Goal: Task Accomplishment & Management: Complete application form

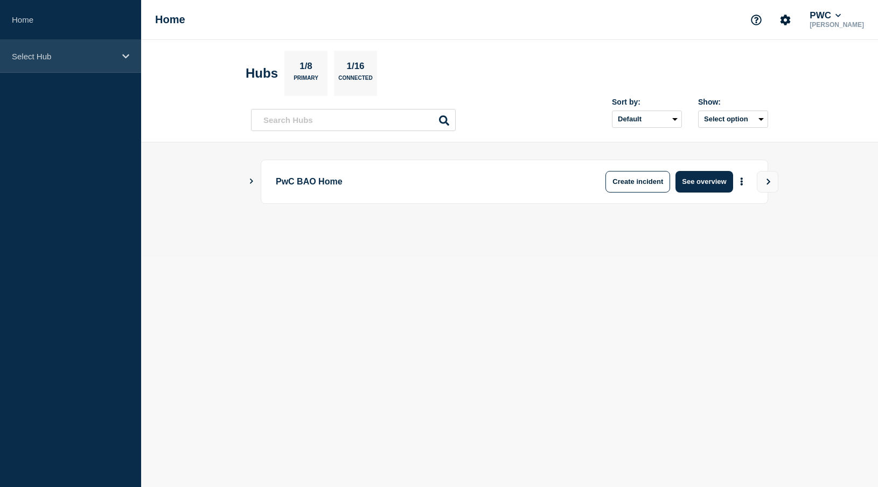
click at [125, 61] on div "Select Hub" at bounding box center [70, 56] width 141 height 33
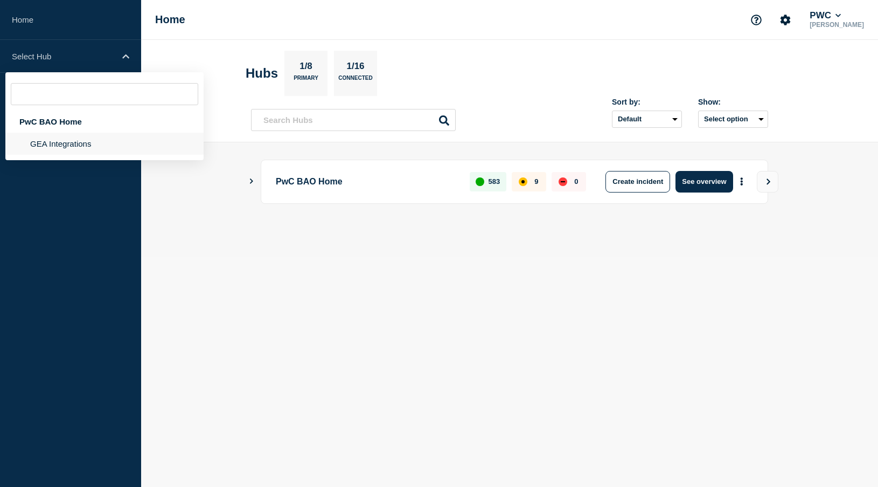
click at [64, 147] on li "GEA Integrations" at bounding box center [104, 144] width 198 height 22
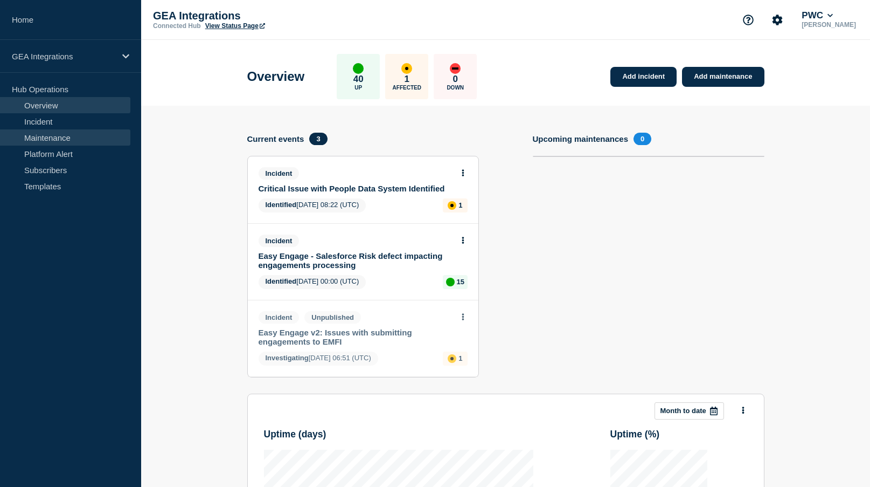
click at [56, 137] on link "Maintenance" at bounding box center [65, 137] width 130 height 16
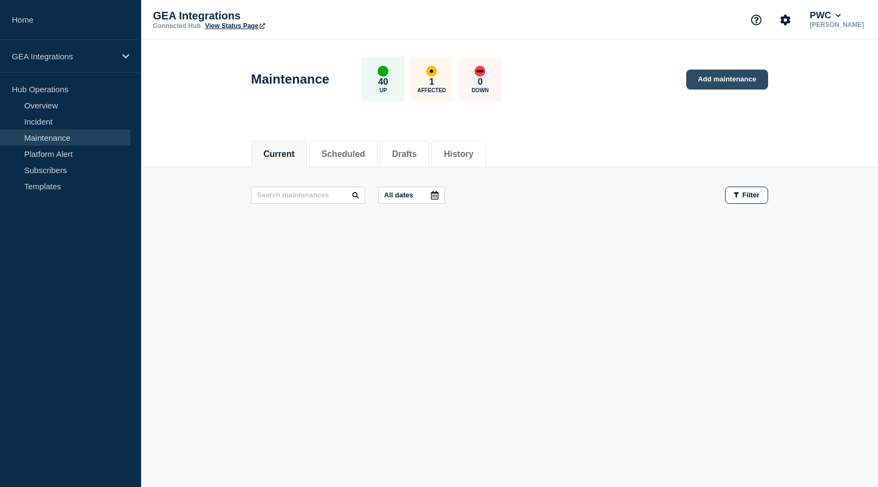
click at [735, 74] on link "Add maintenance" at bounding box center [728, 80] width 82 height 20
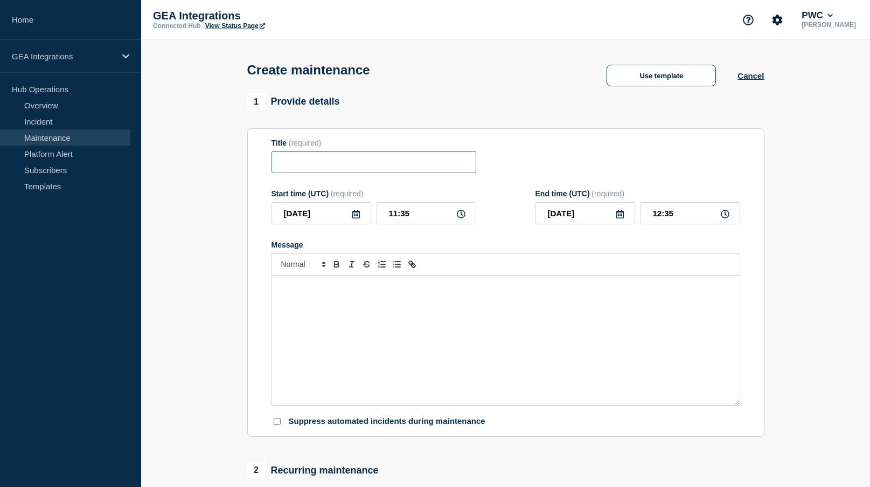
click at [315, 171] on input "Title" at bounding box center [374, 162] width 205 height 22
paste input "Easy Engage [DATE] release deployment"
drag, startPoint x: 363, startPoint y: 168, endPoint x: 404, endPoint y: 225, distance: 70.6
click at [363, 167] on input "Easy Engage [DATE] release deployment" at bounding box center [374, 162] width 205 height 22
type input "Easy Engage [DATE] release deployment"
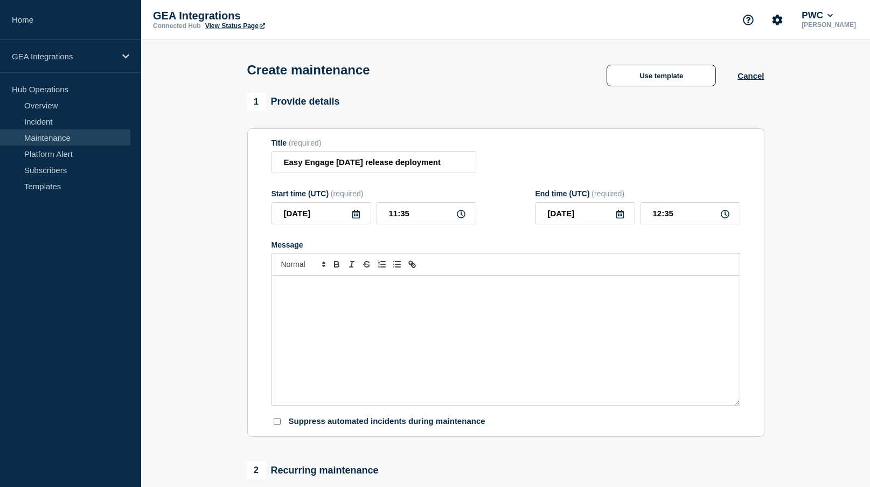
click at [320, 295] on div "Message" at bounding box center [506, 339] width 468 height 129
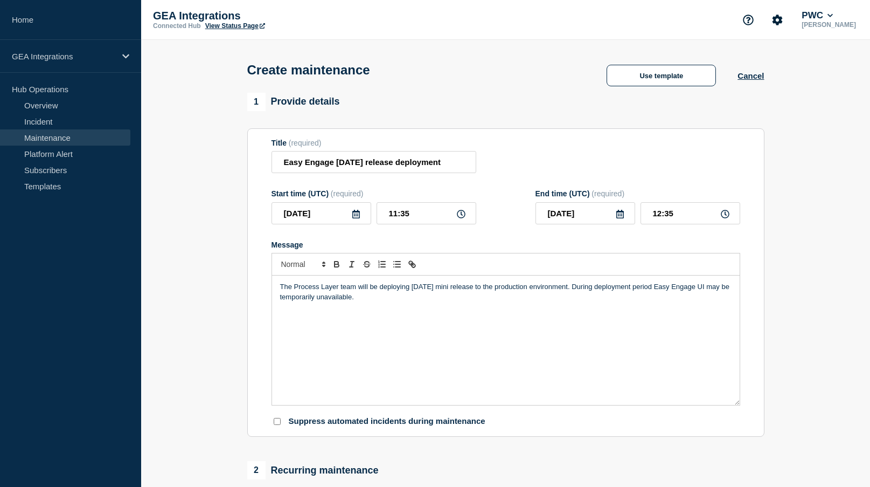
click at [435, 338] on div "The Process Layer team will be deploying 2025.1.1 mini release to the productio…" at bounding box center [506, 339] width 468 height 129
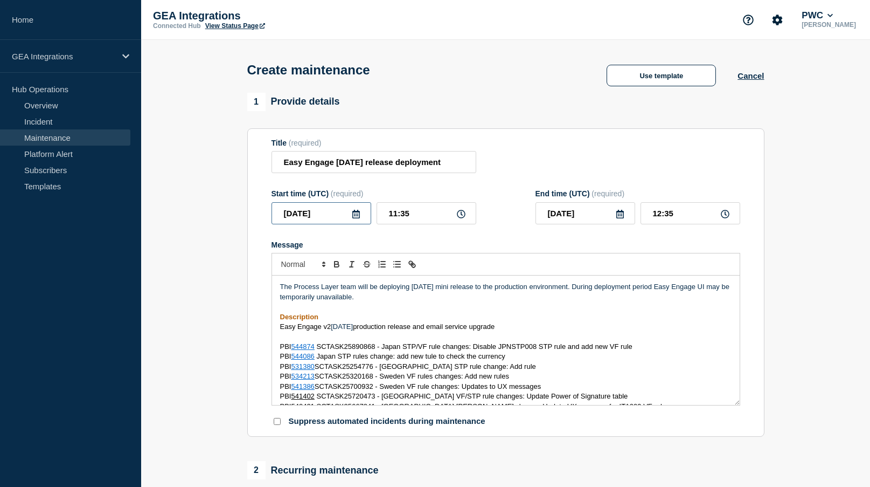
click at [362, 217] on input "2025-09-01" at bounding box center [322, 213] width 100 height 22
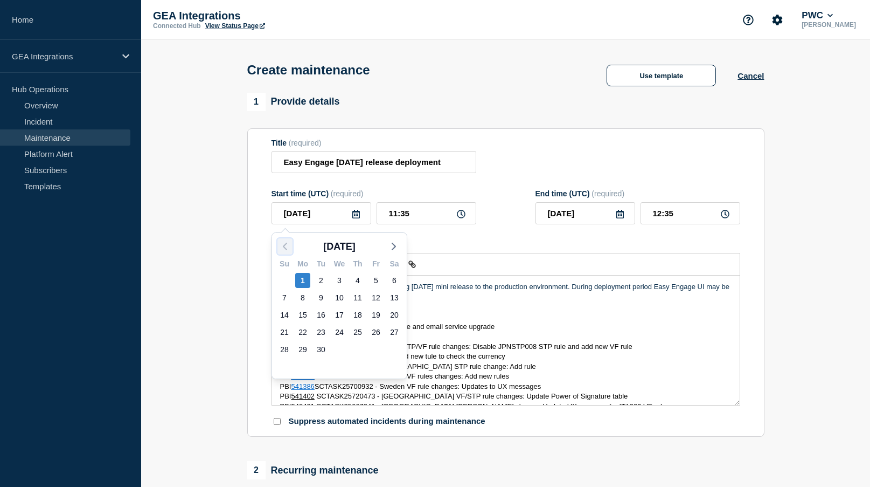
click at [284, 245] on icon "button" at bounding box center [285, 246] width 13 height 13
click at [395, 349] on div "30" at bounding box center [394, 349] width 15 height 15
type input "2025-08-30"
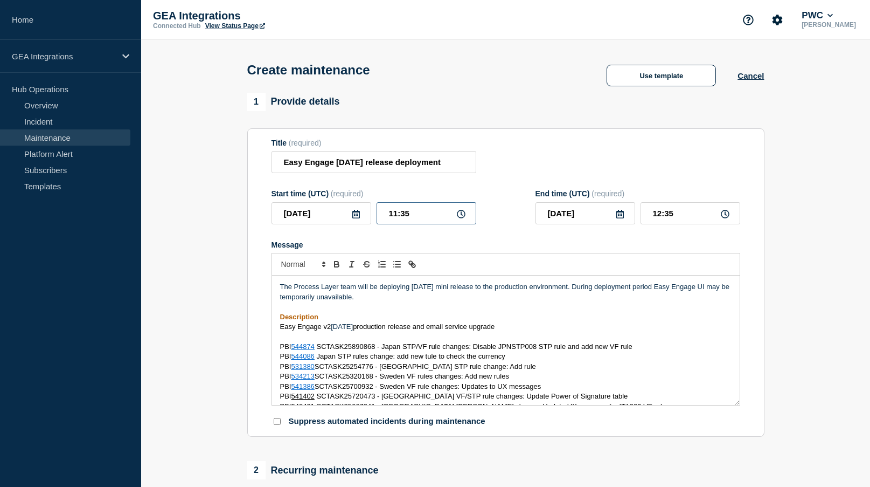
click at [397, 215] on input "11:35" at bounding box center [427, 213] width 100 height 22
click at [397, 214] on input "11:35" at bounding box center [427, 213] width 100 height 22
type input "06:35"
type input "07:35"
type input "06:00"
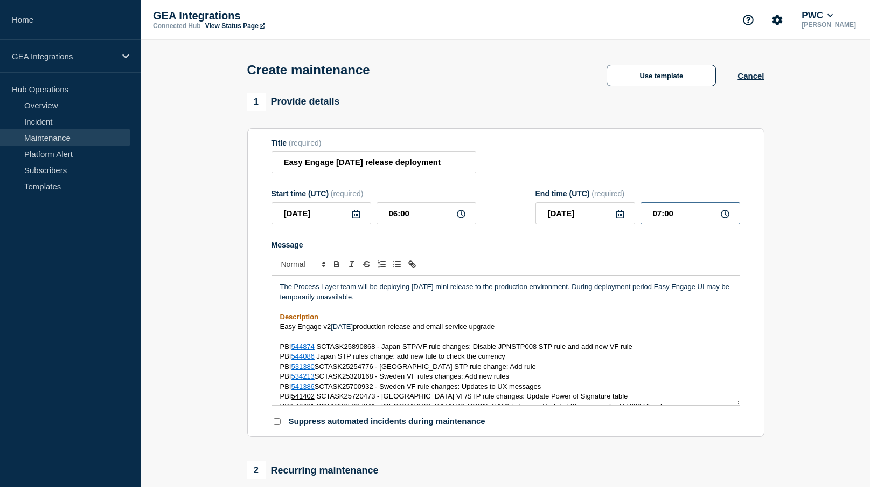
click at [657, 217] on input "07:00" at bounding box center [691, 213] width 100 height 22
type input "10:00"
click at [493, 322] on p "Description" at bounding box center [506, 317] width 452 height 10
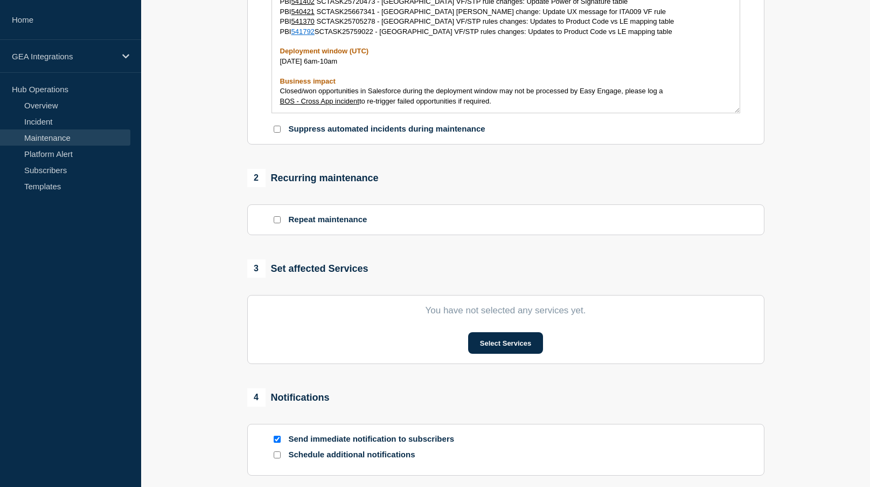
scroll to position [323, 0]
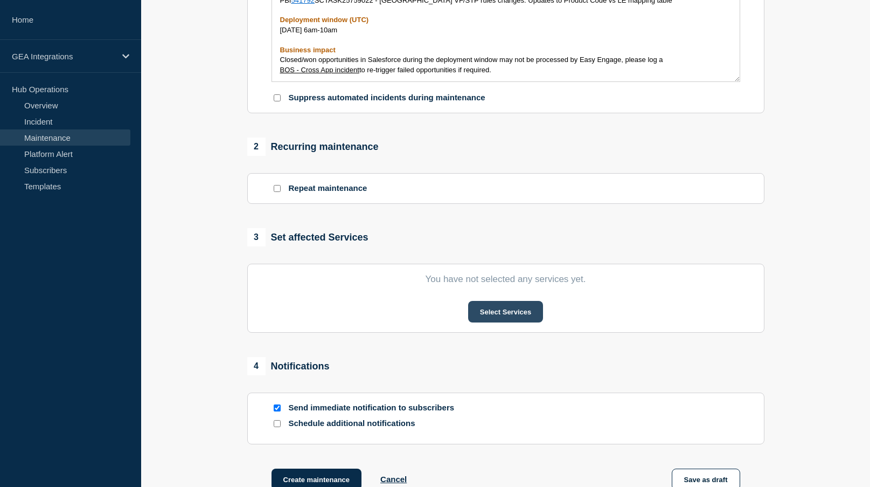
click at [520, 309] on button "Select Services" at bounding box center [505, 312] width 75 height 22
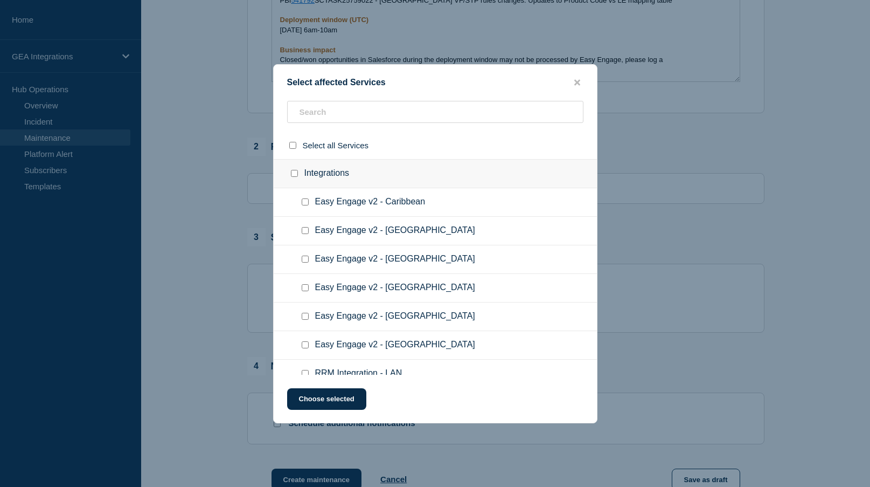
click at [347, 99] on div "Select affected Services Select all Services Integrations Easy Engage v2 - Cari…" at bounding box center [435, 243] width 324 height 359
click at [372, 108] on input "text" at bounding box center [435, 112] width 296 height 22
type input "Easy Engage"
click at [337, 205] on span "Easy Engage v2 - Caribbean" at bounding box center [370, 202] width 110 height 11
click at [305, 203] on input "Easy Engage v2 - Caribbean checkbox" at bounding box center [305, 201] width 7 height 7
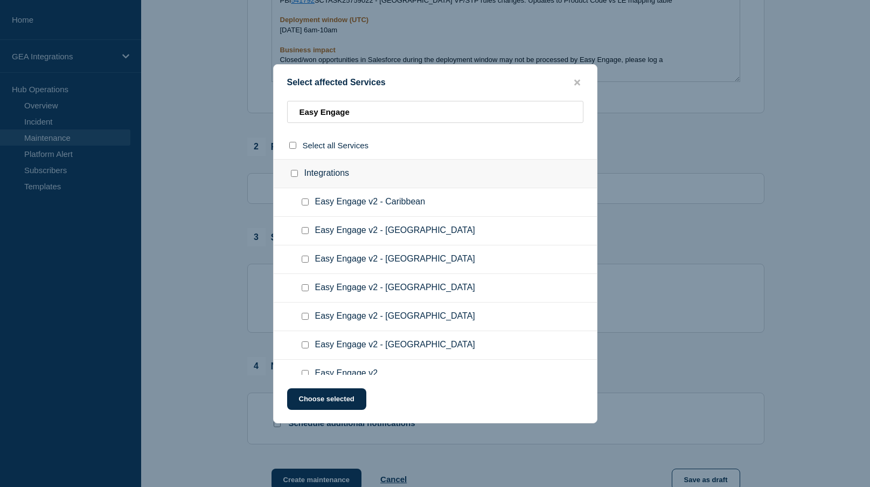
checkbox input "true"
click at [309, 227] on div at bounding box center [308, 230] width 16 height 11
click at [307, 230] on input "Easy Engage v2 - Japan checkbox" at bounding box center [305, 230] width 7 height 7
checkbox input "true"
click at [305, 259] on input "Easy Engage v2 - Isle of Man checkbox" at bounding box center [305, 258] width 7 height 7
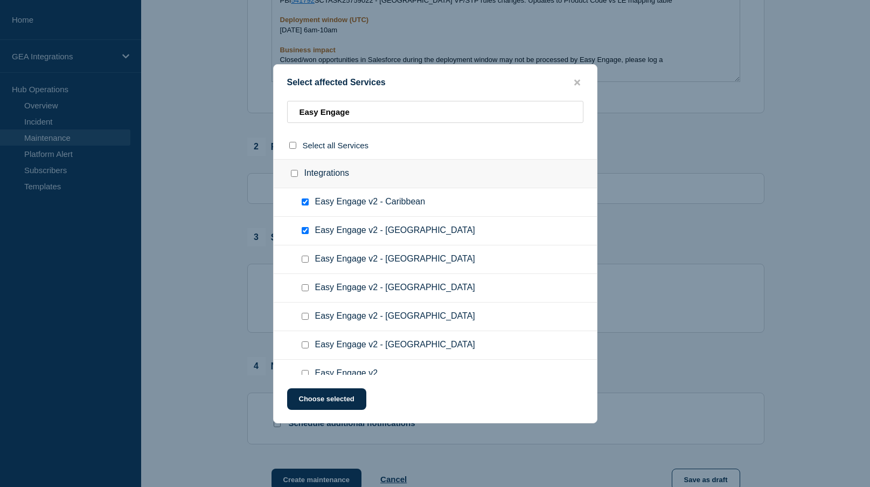
checkbox input "true"
click at [305, 281] on ul "Easy Engage v2 - Malta" at bounding box center [435, 288] width 323 height 29
click at [304, 289] on input "Easy Engage v2 - Malta checkbox" at bounding box center [305, 287] width 7 height 7
checkbox input "true"
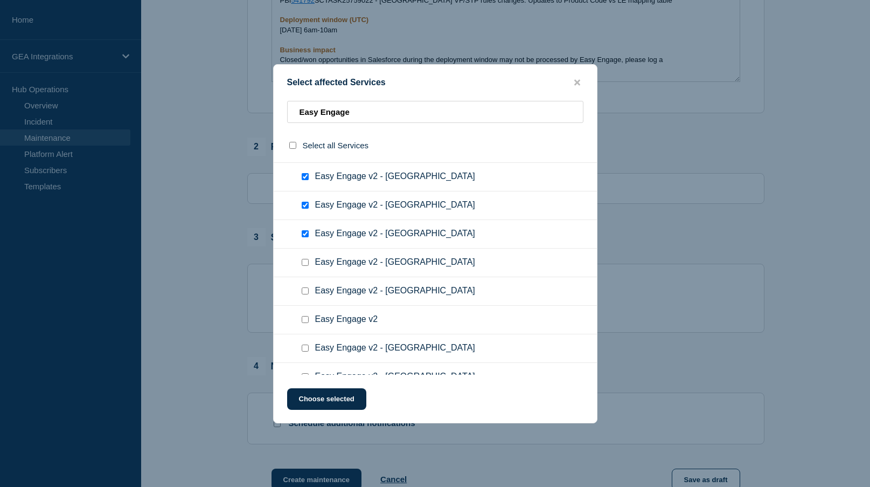
click at [305, 347] on input "Easy Engage v2 - Africa checkbox" at bounding box center [305, 347] width 7 height 7
checkbox input "true"
click at [305, 291] on input "Easy Engage v2 - Greece checkbox" at bounding box center [305, 290] width 7 height 7
checkbox input "true"
click at [305, 265] on input "Easy Engage v2 - Italy checkbox" at bounding box center [305, 262] width 7 height 7
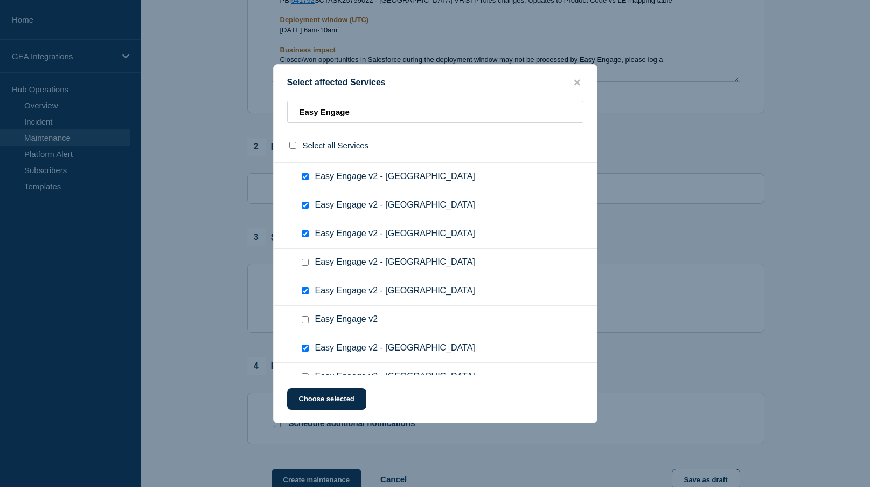
checkbox input "true"
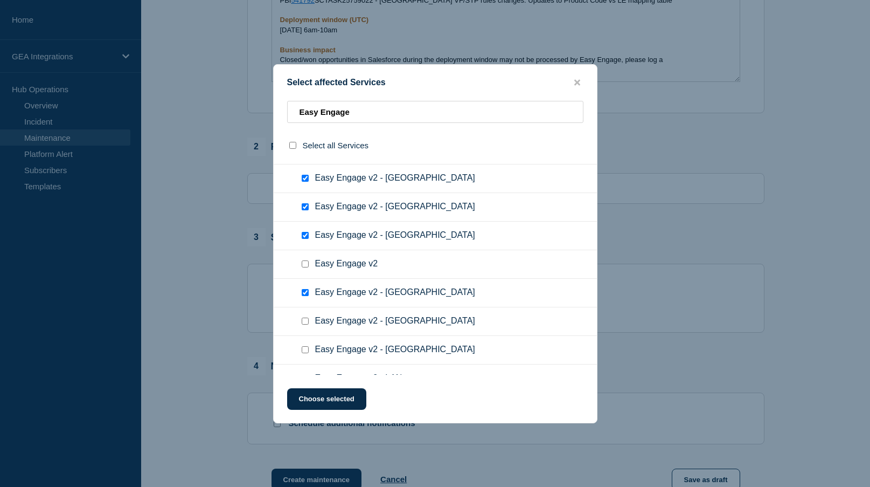
scroll to position [162, 0]
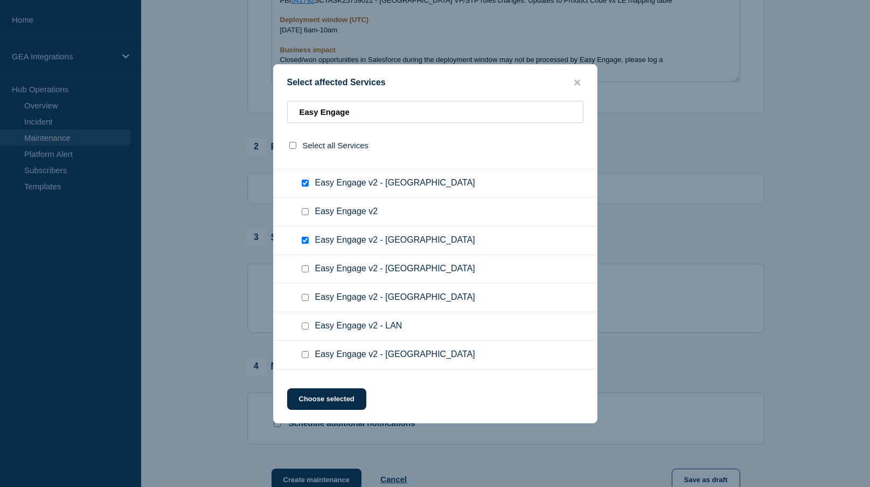
drag, startPoint x: 305, startPoint y: 269, endPoint x: 289, endPoint y: 258, distance: 19.2
click at [305, 270] on input "Easy Engage v2 - Austria checkbox" at bounding box center [305, 268] width 7 height 7
checkbox input "true"
click at [307, 211] on input "Easy Engage v2 checkbox" at bounding box center [305, 211] width 7 height 7
checkbox input "true"
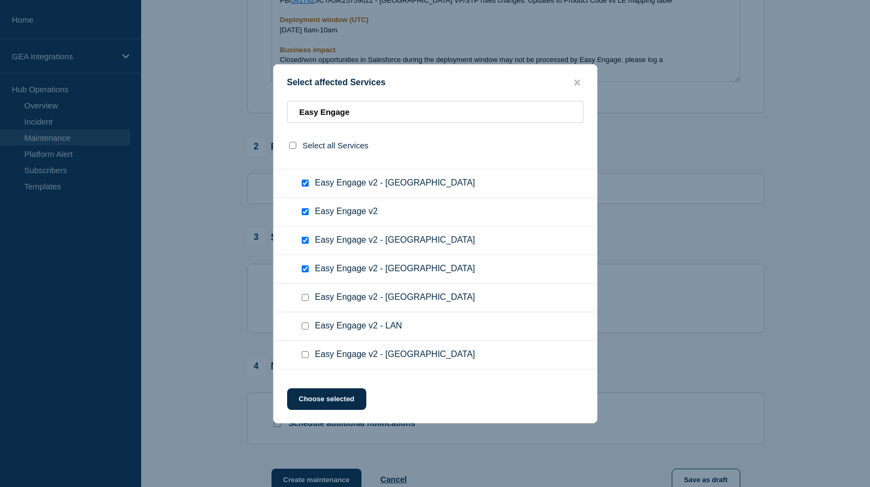
click at [307, 298] on input "Easy Engage v2 - Germany checkbox" at bounding box center [305, 297] width 7 height 7
checkbox input "true"
click at [305, 328] on input "Easy Engage v2 - LAN checkbox" at bounding box center [305, 325] width 7 height 7
checkbox input "true"
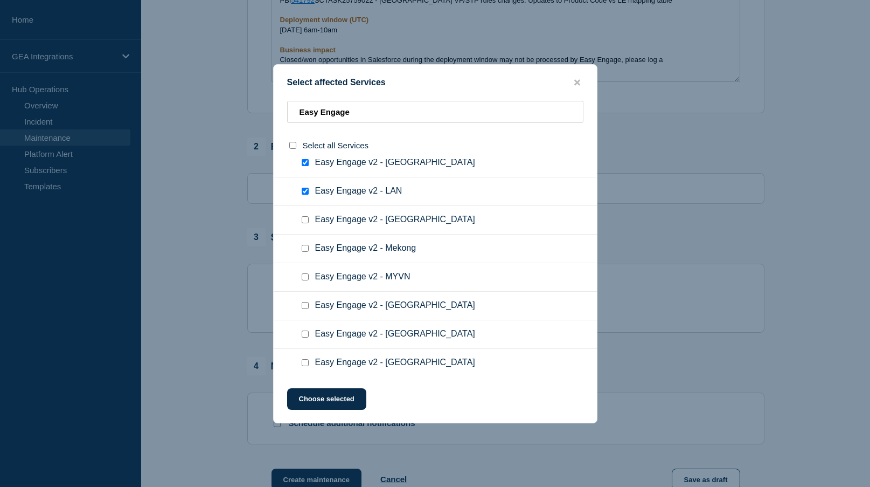
scroll to position [299, 0]
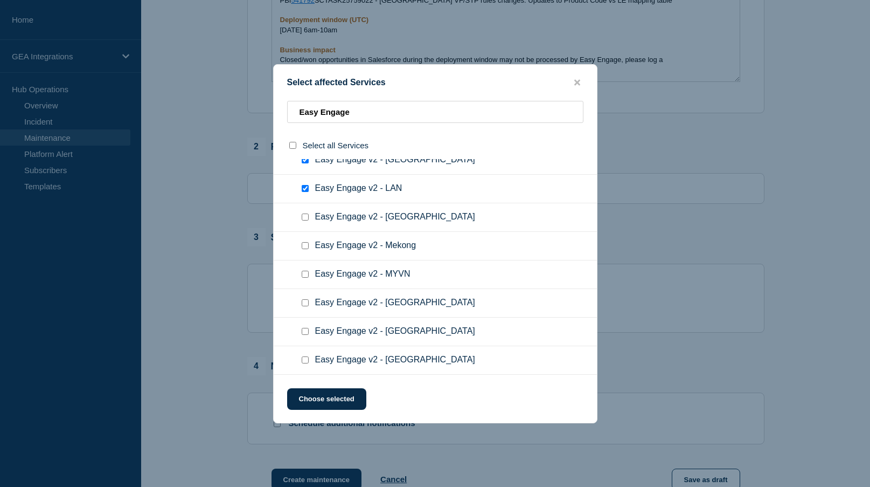
click at [307, 218] on input "Easy Engage v2 - Netherlands checkbox" at bounding box center [305, 216] width 7 height 7
checkbox input "true"
click at [307, 245] on input "Easy Engage v2 - Mekong checkbox" at bounding box center [305, 245] width 7 height 7
checkbox input "true"
click at [305, 274] on input "Easy Engage v2 - MYVN checkbox" at bounding box center [305, 274] width 7 height 7
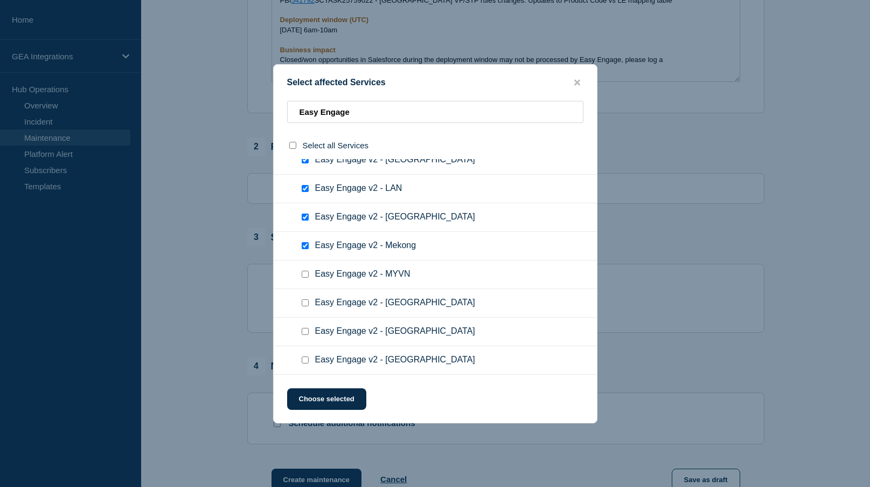
checkbox input "true"
click at [304, 306] on input "Easy Engage v2 - New Zealand checkbox" at bounding box center [305, 302] width 7 height 7
checkbox input "true"
click at [309, 329] on div at bounding box center [308, 331] width 16 height 11
click at [307, 330] on input "Easy Engage v2 - Singapore checkbox" at bounding box center [305, 331] width 7 height 7
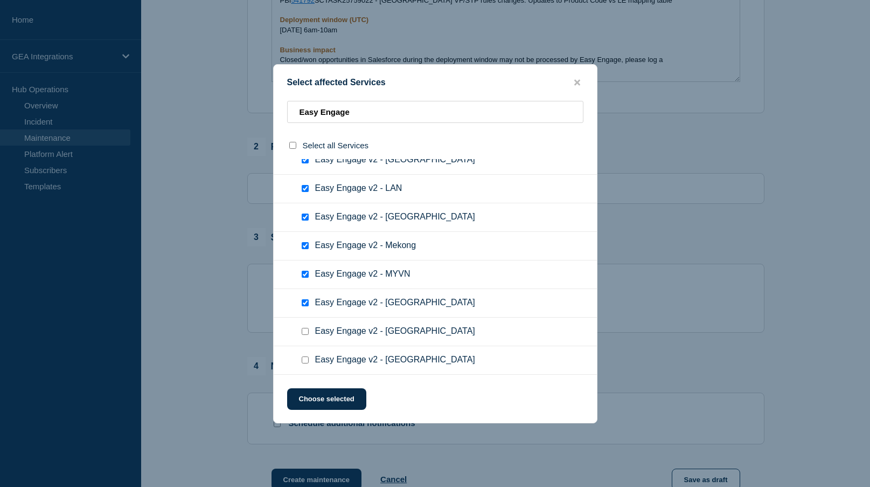
checkbox input "true"
click at [306, 363] on input "Easy Engage v2 - Switzerland checkbox" at bounding box center [305, 359] width 7 height 7
checkbox input "true"
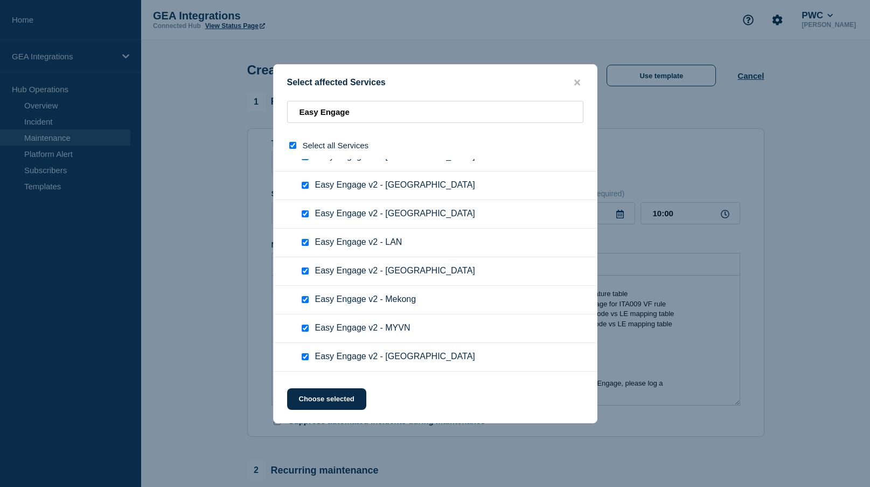
scroll to position [0, 0]
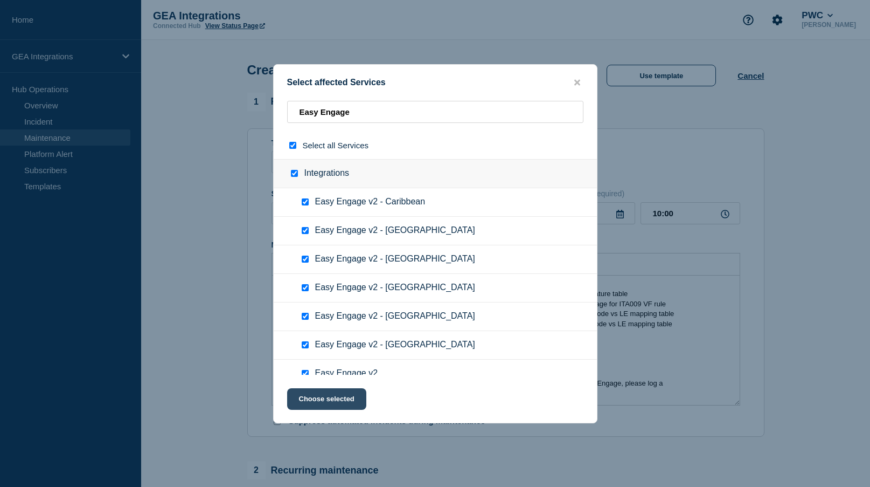
click at [335, 398] on button "Choose selected" at bounding box center [326, 399] width 79 height 22
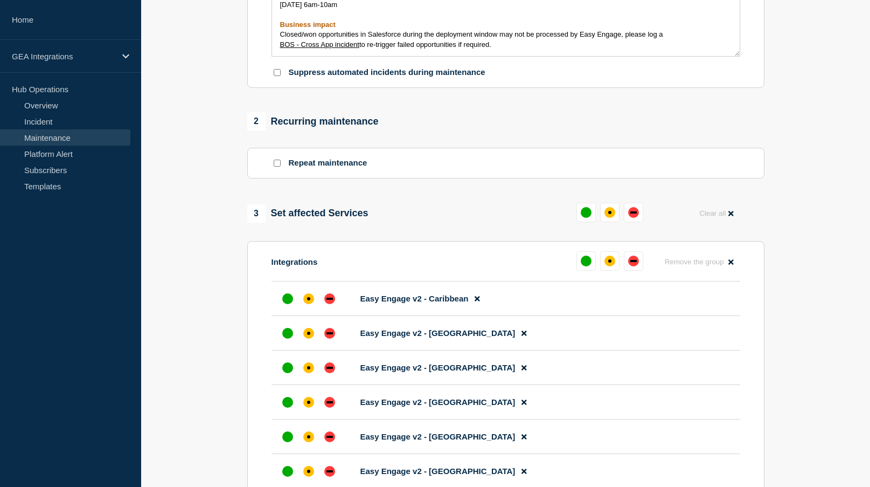
scroll to position [377, 0]
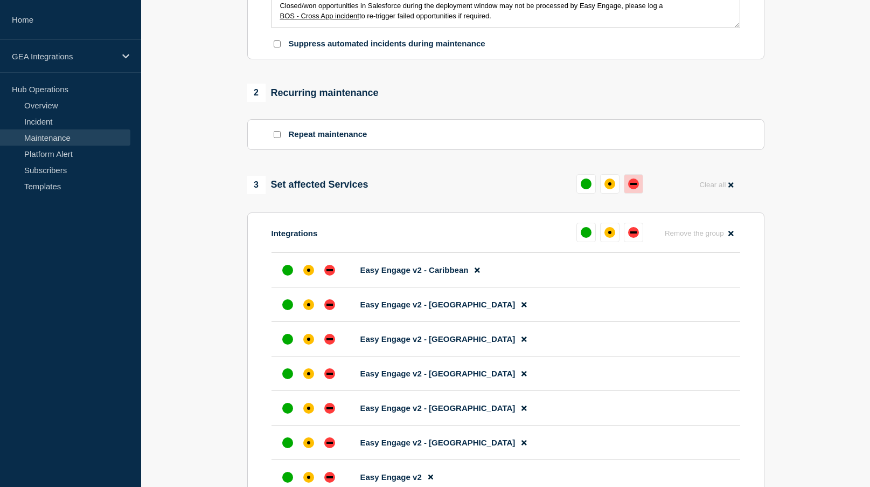
click at [638, 191] on button at bounding box center [633, 183] width 19 height 19
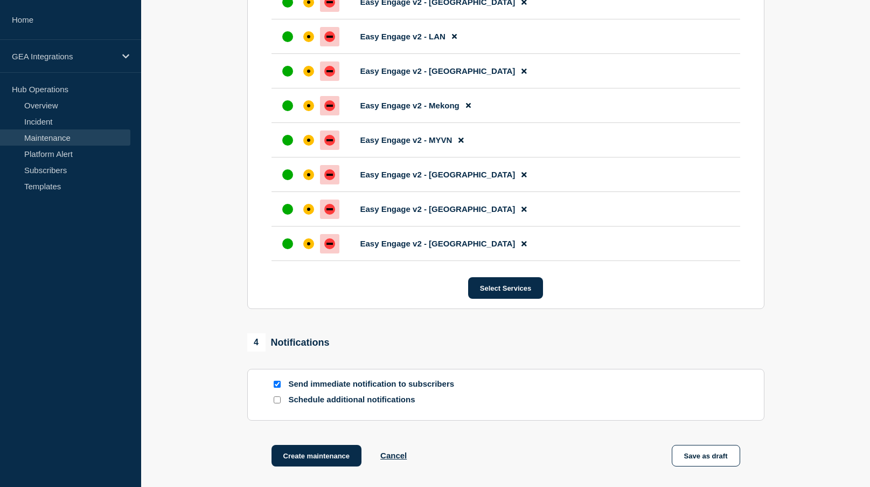
scroll to position [970, 0]
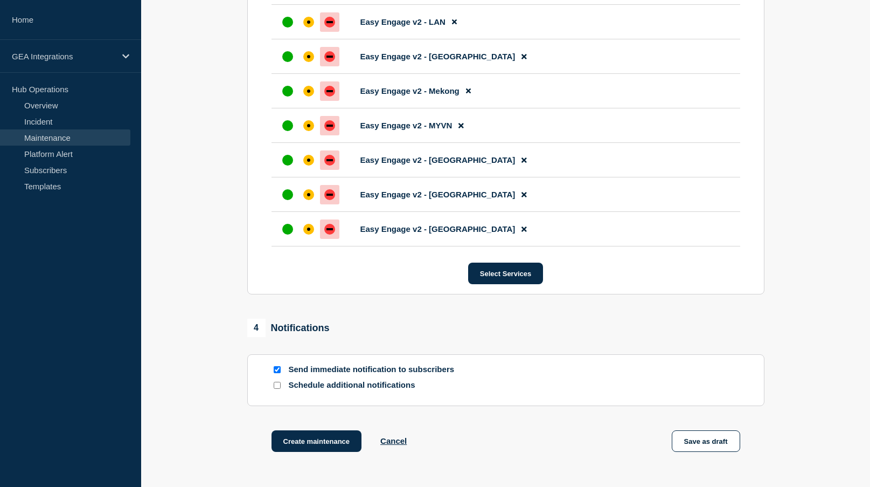
click at [277, 371] on input "Send immediate notification to subscribers" at bounding box center [277, 369] width 7 height 7
checkbox input "false"
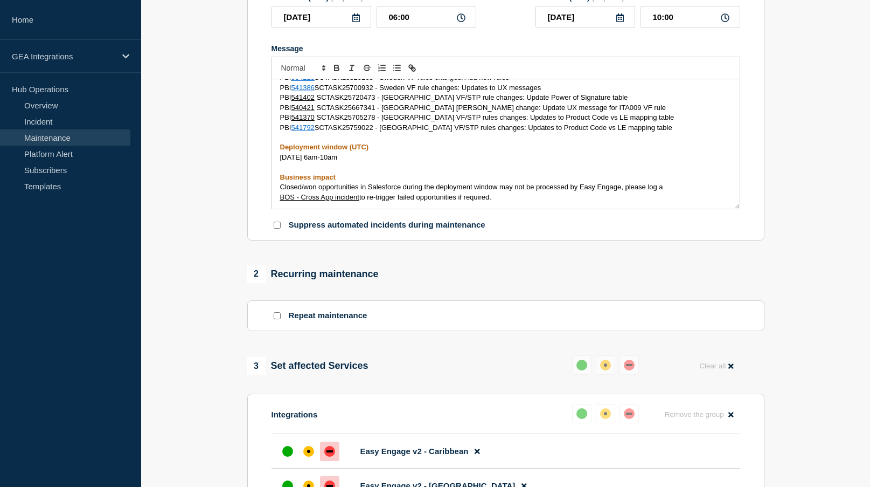
scroll to position [1062, 0]
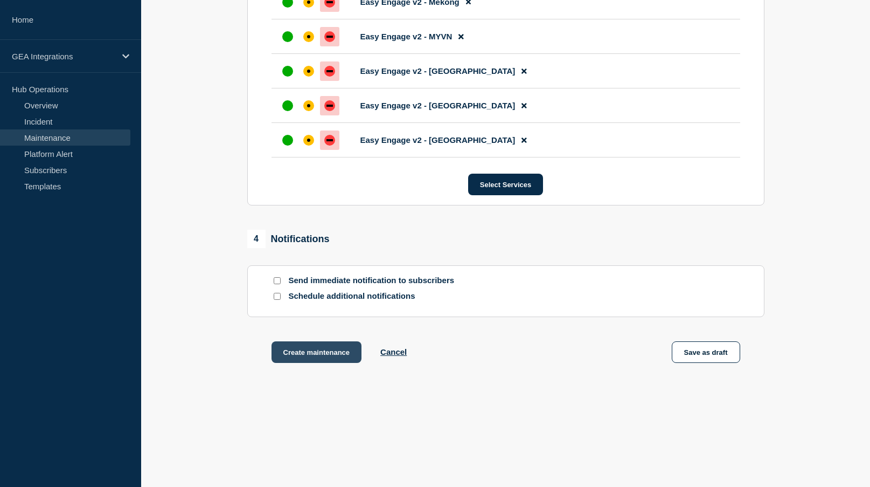
click at [325, 348] on button "Create maintenance" at bounding box center [317, 352] width 91 height 22
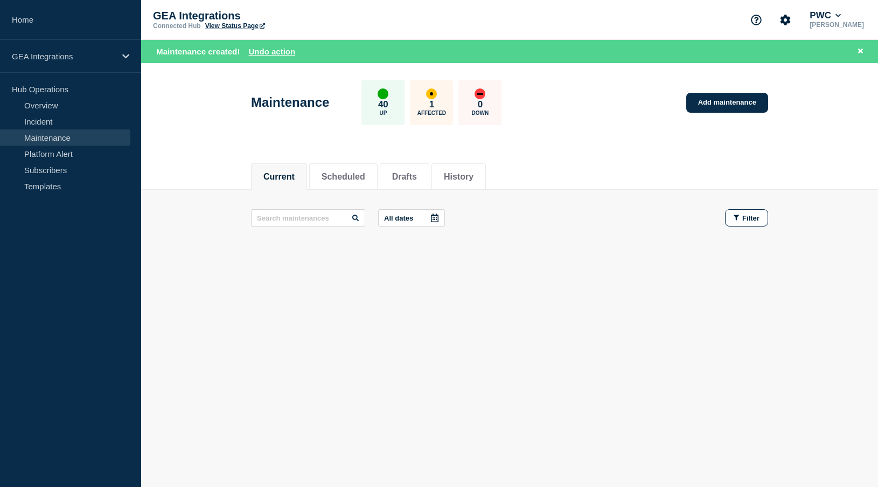
click at [279, 176] on button "Current" at bounding box center [279, 177] width 31 height 10
click at [368, 184] on li "Scheduled" at bounding box center [343, 176] width 68 height 26
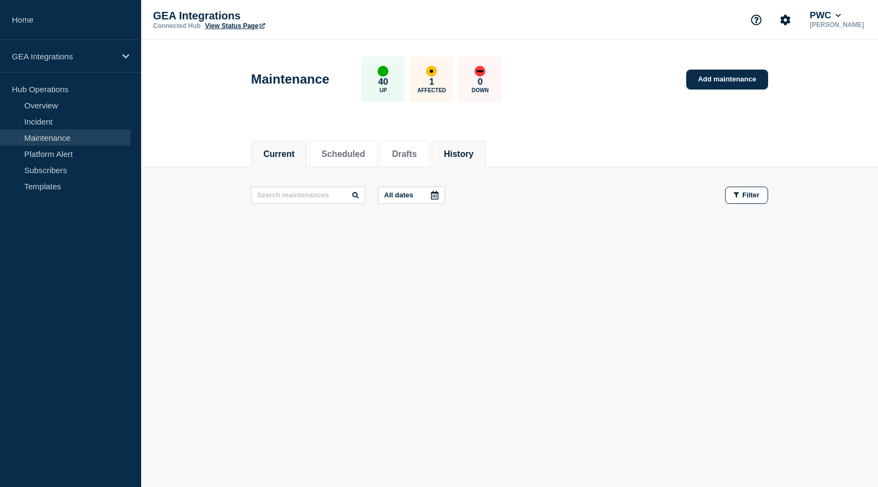
click at [467, 159] on li "History" at bounding box center [459, 154] width 54 height 26
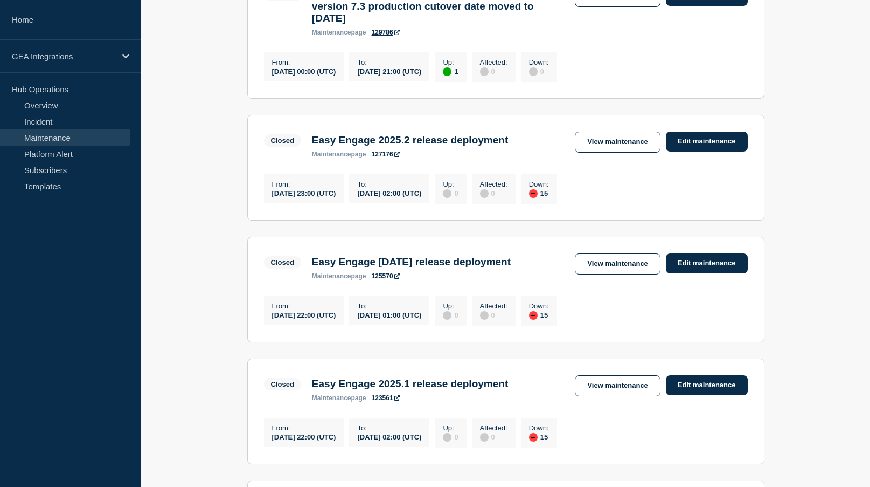
scroll to position [377, 0]
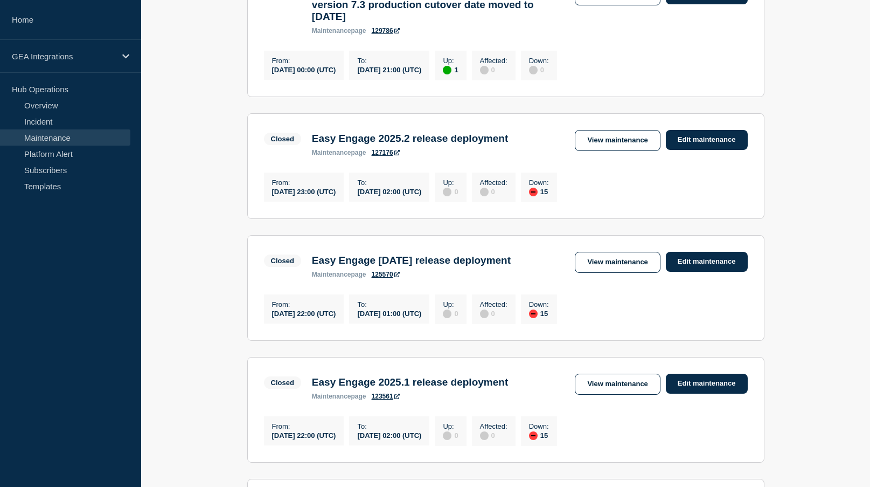
drag, startPoint x: 552, startPoint y: 279, endPoint x: 314, endPoint y: 279, distance: 238.2
click at [314, 278] on div "Easy Engage 2025.1.1 release deployment maintenance page 125570" at bounding box center [412, 266] width 210 height 24
copy h3 "Easy Engage [DATE] release deployment"
click at [629, 273] on link "View maintenance" at bounding box center [617, 262] width 85 height 21
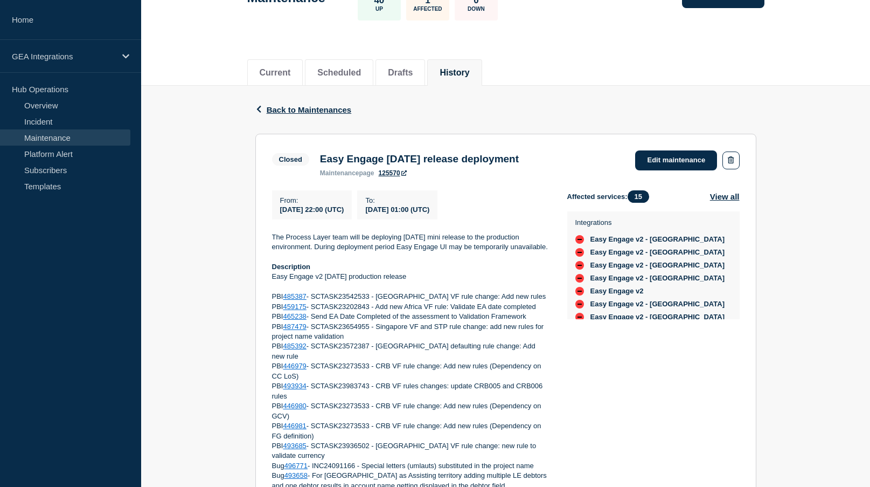
scroll to position [108, 0]
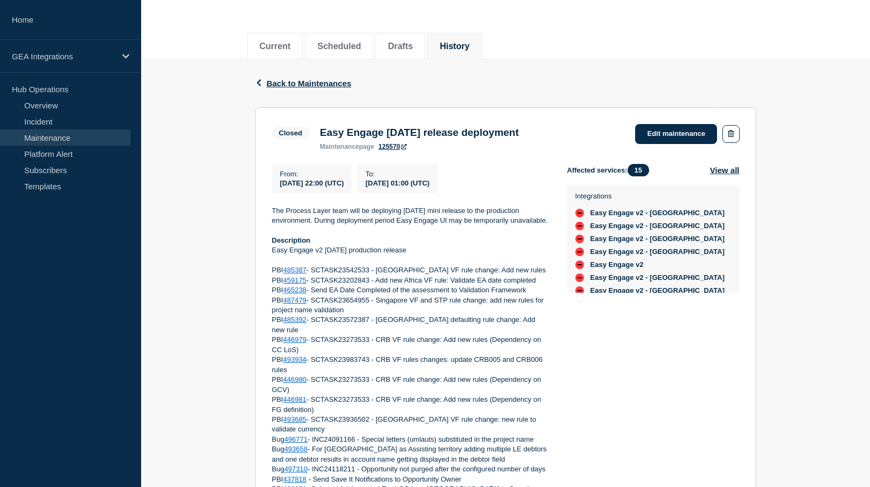
drag, startPoint x: 276, startPoint y: 210, endPoint x: 553, endPoint y: 225, distance: 276.9
click at [553, 225] on div "From : 2025-04-04 22:00 (UTC) To : 2025-04-05 01:00 (UTC) The Process Layer tea…" at bounding box center [419, 359] width 295 height 390
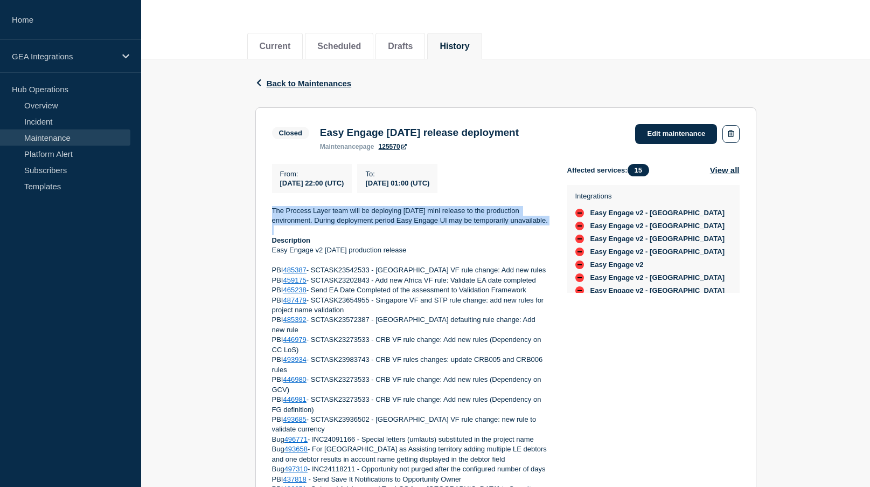
drag, startPoint x: 552, startPoint y: 225, endPoint x: 273, endPoint y: 214, distance: 279.9
click at [273, 214] on div "From : 2025-04-04 22:00 (UTC) To : 2025-04-05 01:00 (UTC) The Process Layer tea…" at bounding box center [419, 359] width 295 height 390
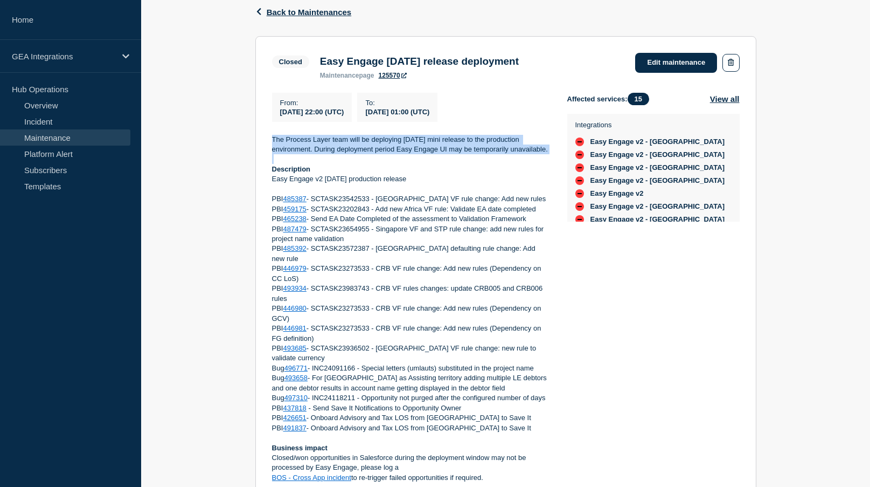
scroll to position [178, 0]
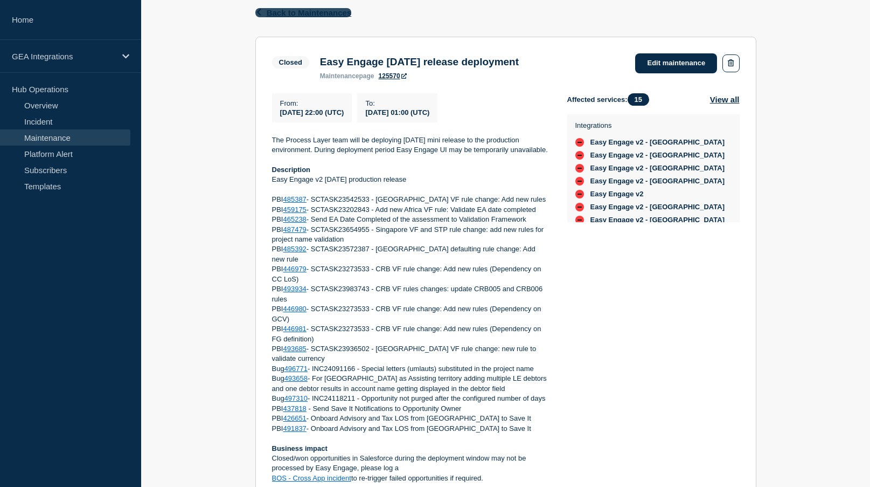
drag, startPoint x: 195, startPoint y: 54, endPoint x: 256, endPoint y: 11, distance: 75.1
click at [197, 53] on div "Back Back to Maintenances Closed Easy Engage 2025.1.1 release deployment From 2…" at bounding box center [505, 290] width 729 height 603
click at [282, 10] on span "Back to Maintenances" at bounding box center [309, 12] width 85 height 9
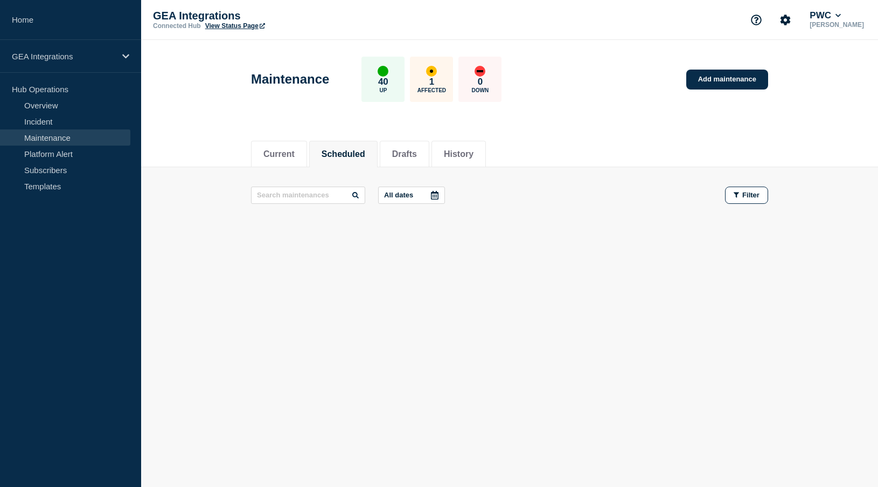
click at [177, 162] on div "Current Scheduled Drafts History" at bounding box center [509, 148] width 737 height 37
click at [275, 158] on button "Current" at bounding box center [279, 154] width 31 height 10
